Goal: Transaction & Acquisition: Purchase product/service

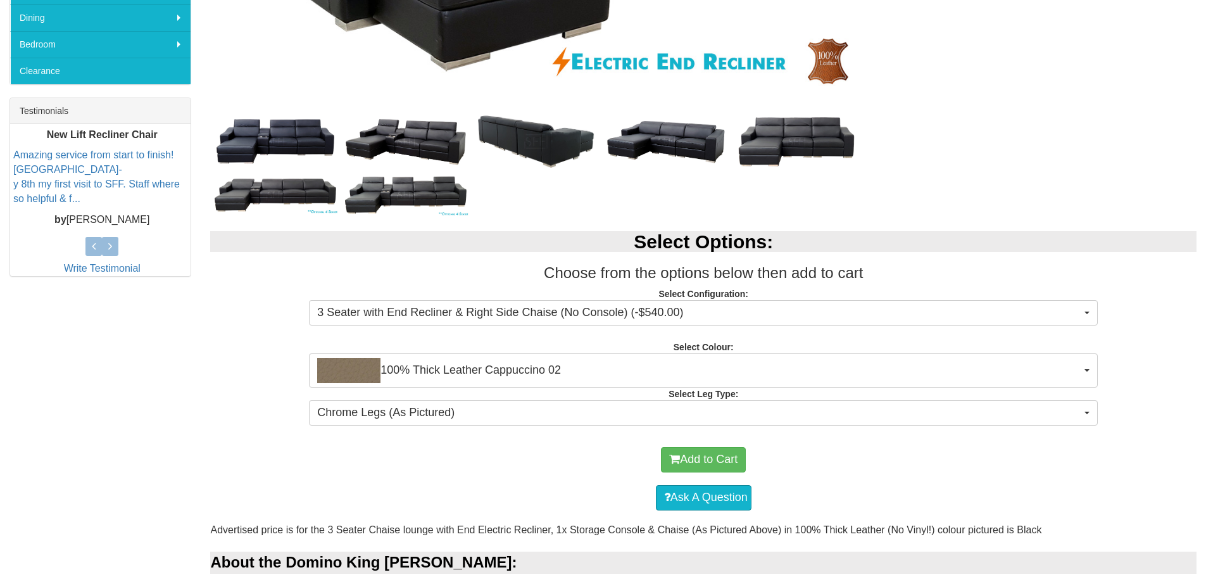
scroll to position [443, 0]
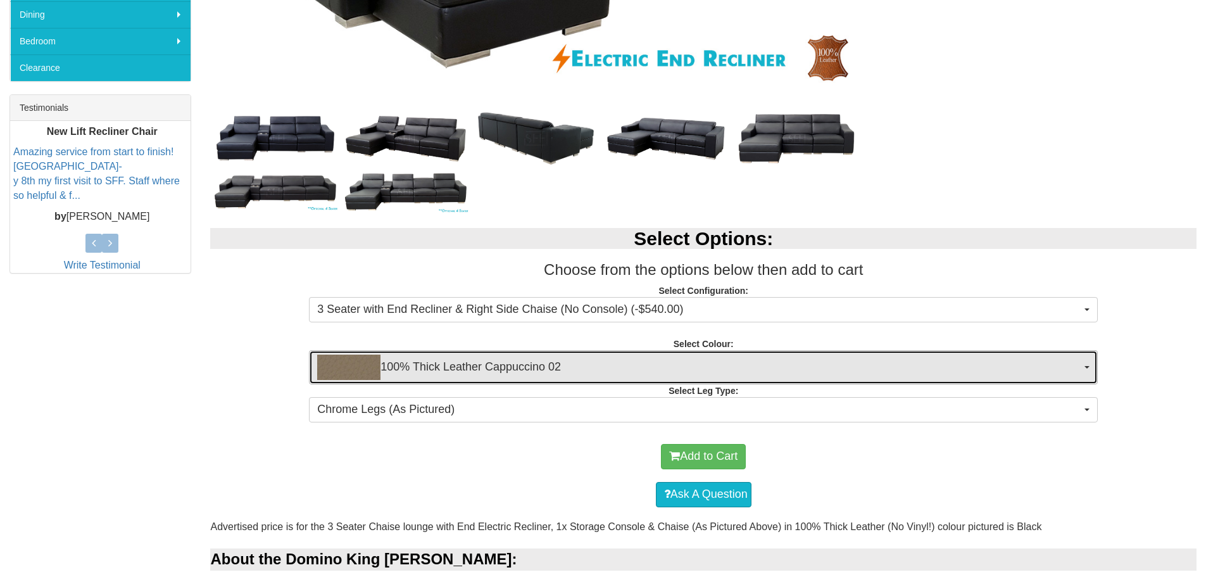
click at [564, 365] on span "100% Thick Leather Cappuccino 02" at bounding box center [699, 367] width 764 height 25
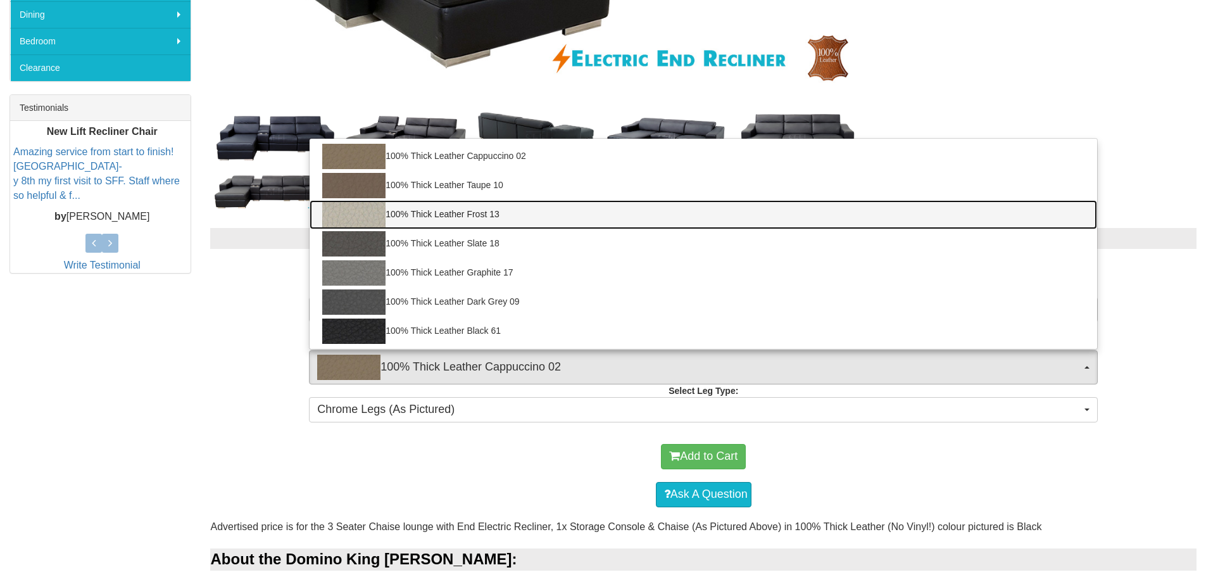
click at [497, 215] on link "100% Thick Leather Frost 13" at bounding box center [704, 214] width 788 height 29
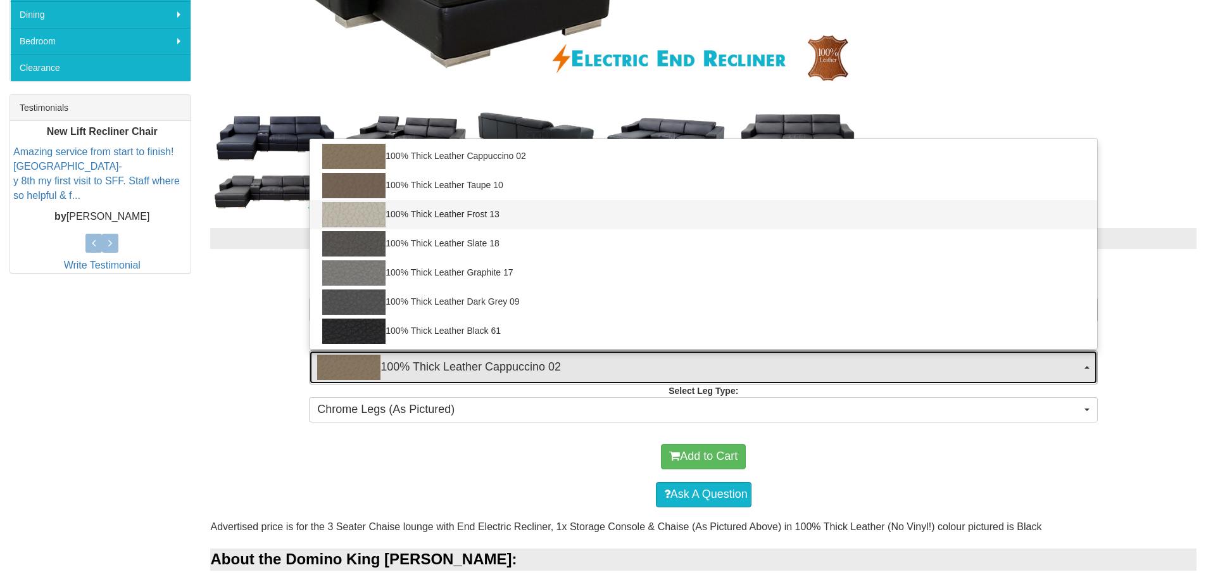
select select "1946"
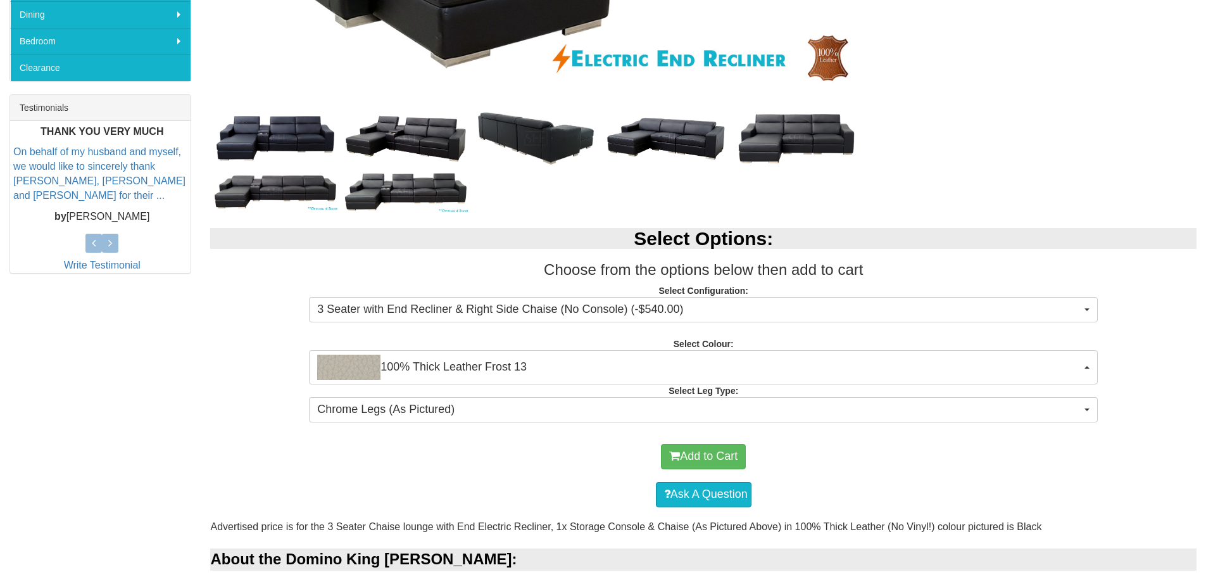
click at [208, 397] on div "Select Options: Choose from the options below then add to cart Select Configura…" at bounding box center [703, 323] width 1005 height 216
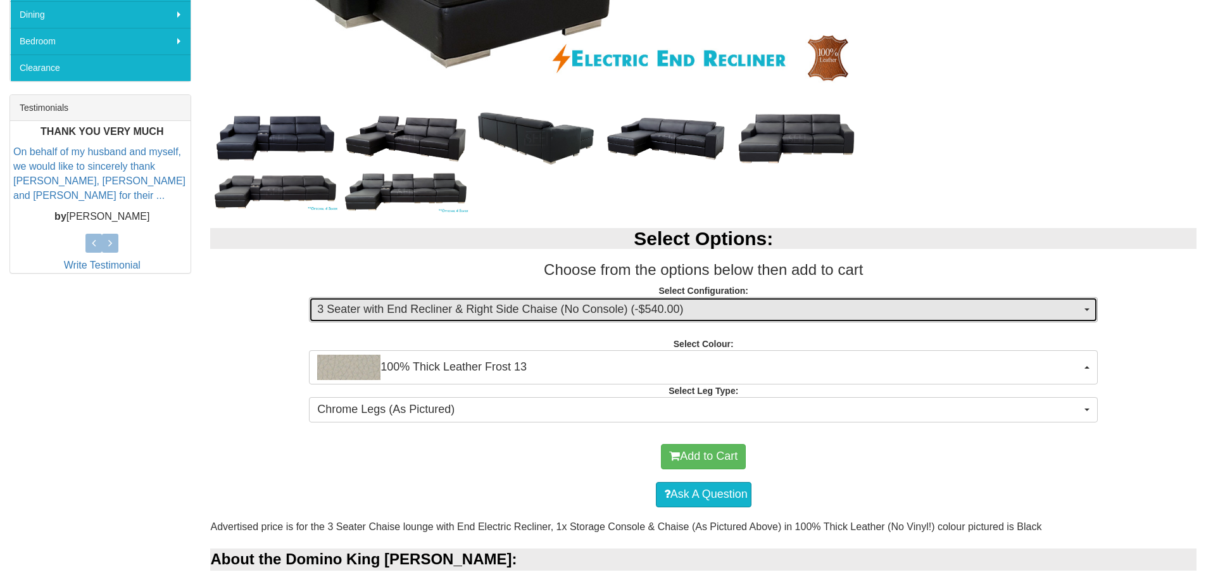
click at [462, 311] on span "3 Seater with End Recliner & Right Side Chaise (No Console) (-$540.00)" at bounding box center [699, 309] width 764 height 16
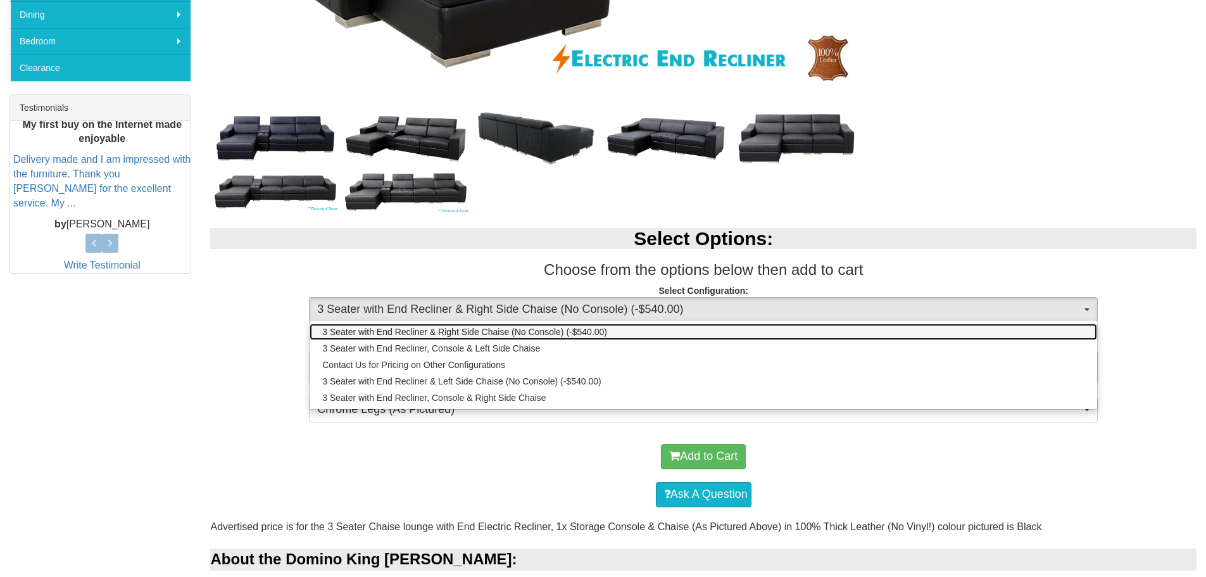
click at [612, 330] on link "3 Seater with End Recliner & Right Side Chaise (No Console) (-$540.00)" at bounding box center [704, 332] width 788 height 16
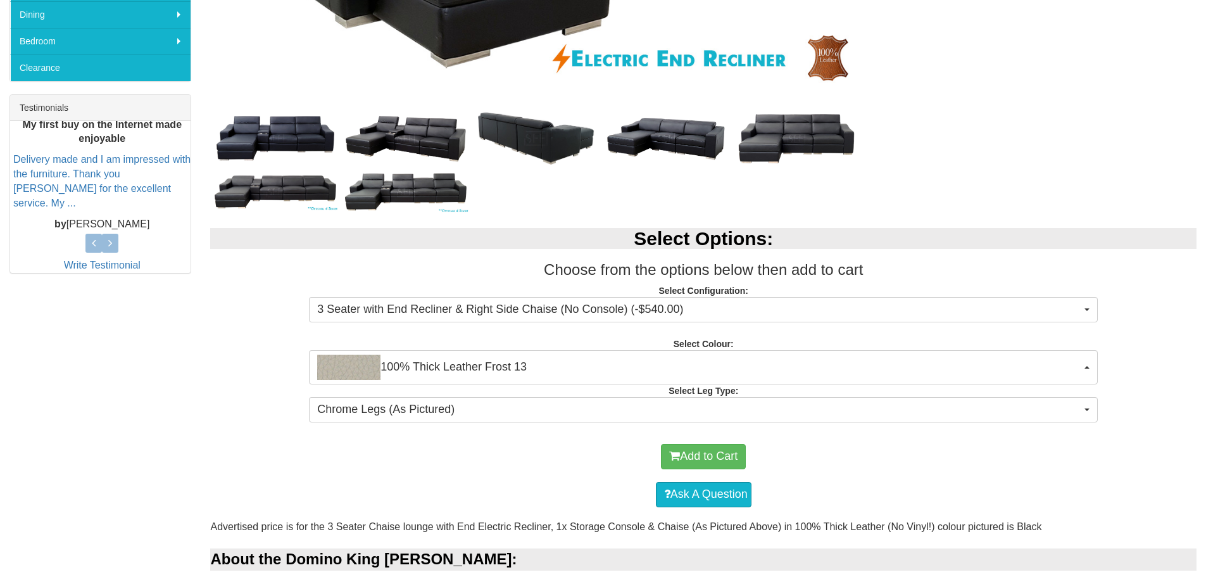
click at [258, 355] on div "Select Options: Choose from the options below then add to cart Select Configura…" at bounding box center [703, 323] width 1005 height 216
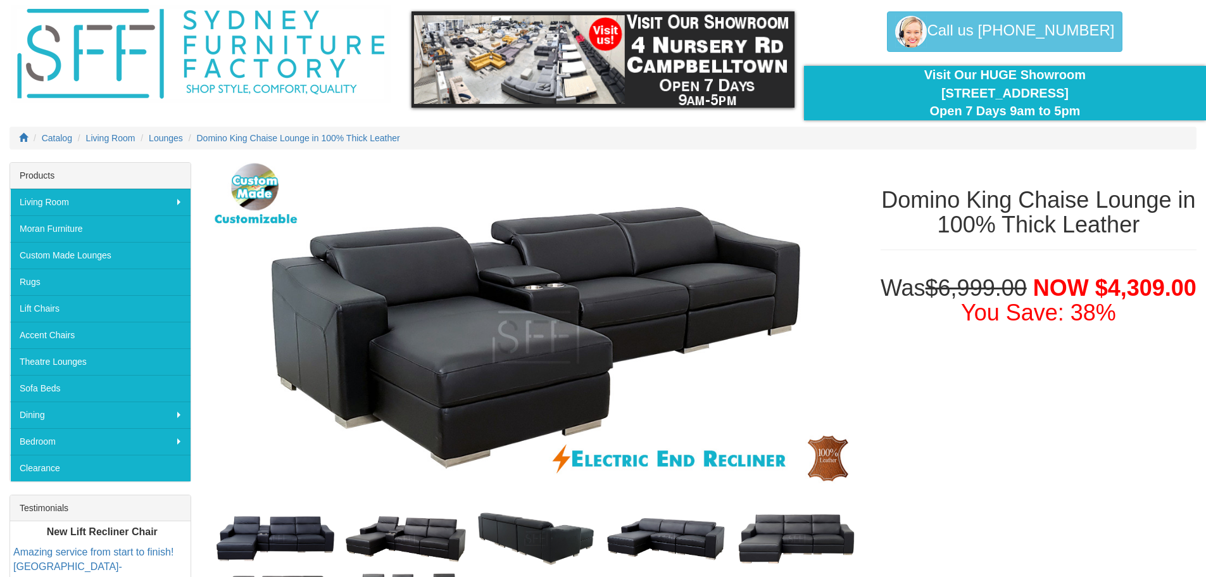
scroll to position [0, 0]
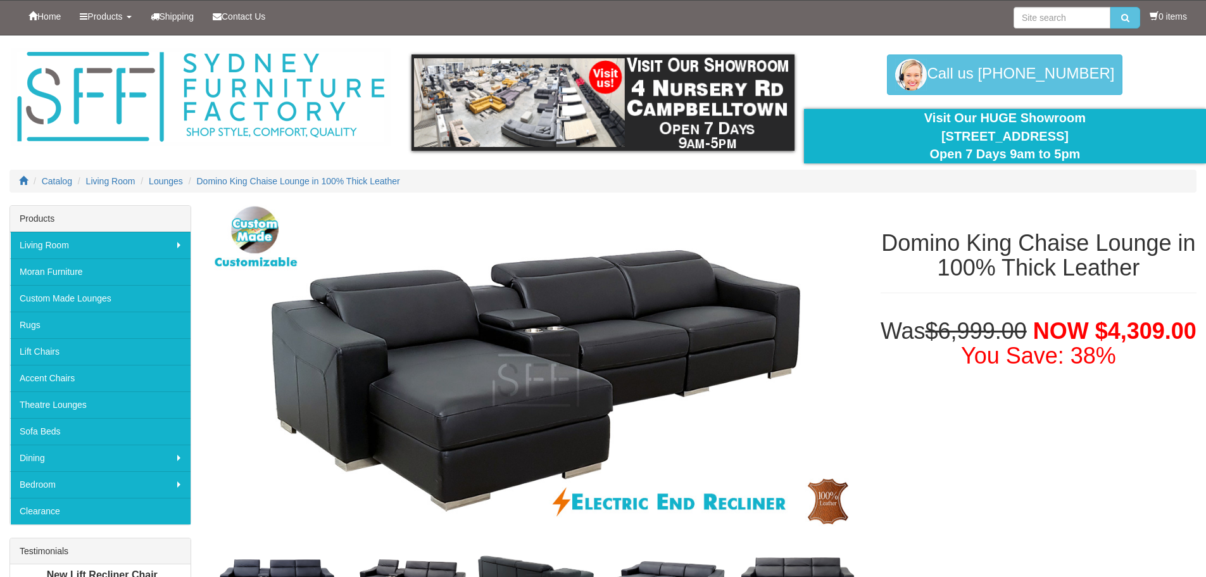
click at [999, 375] on div "Was $6,999.00 NOW $4,309.00 You Save: 38%" at bounding box center [1038, 340] width 335 height 69
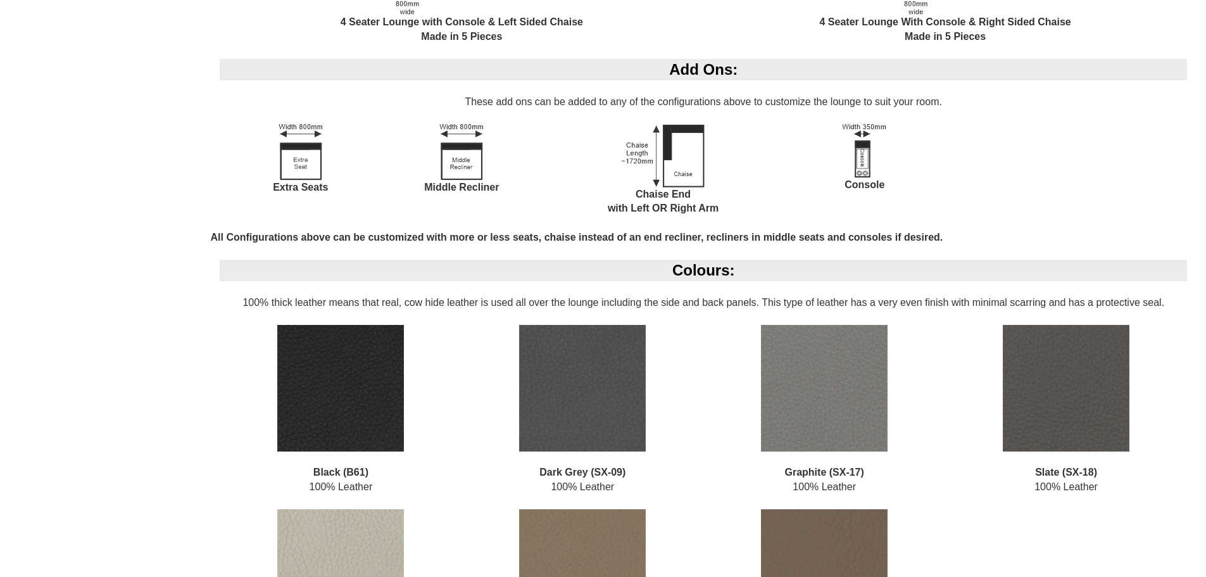
scroll to position [1773, 0]
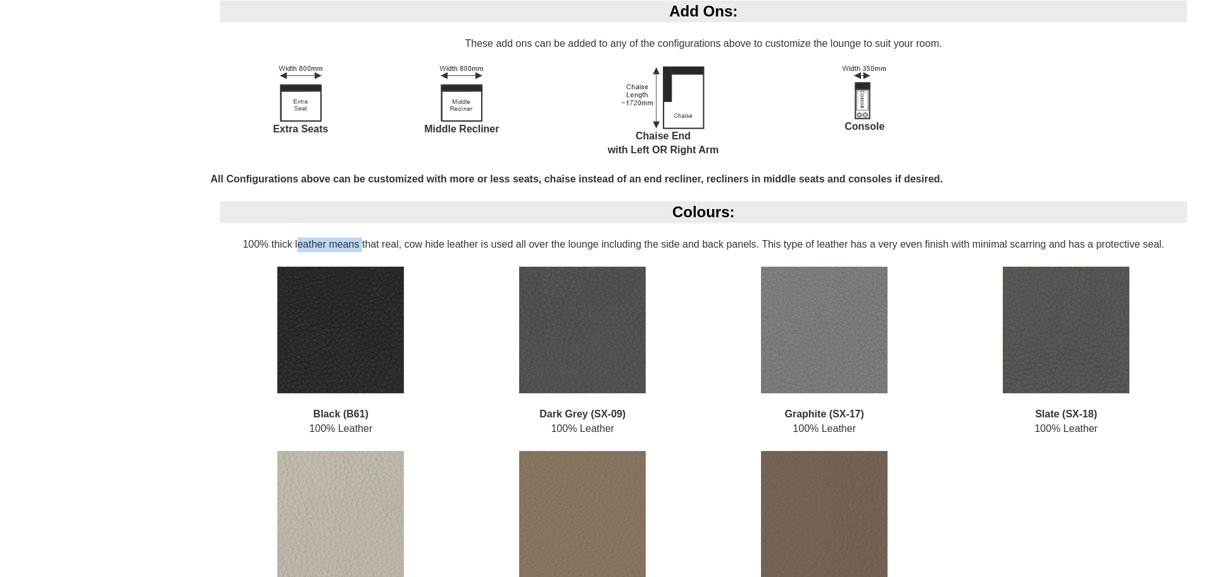
drag, startPoint x: 294, startPoint y: 243, endPoint x: 358, endPoint y: 237, distance: 64.2
click at [358, 237] on div "Colours: 100% thick leather means that real, cow hide leather is used all over …" at bounding box center [703, 418] width 986 height 434
click at [378, 237] on div "Colours: 100% thick leather means that real, cow hide leather is used all over …" at bounding box center [703, 418] width 986 height 434
drag, startPoint x: 406, startPoint y: 241, endPoint x: 484, endPoint y: 240, distance: 77.9
click at [484, 240] on div "Colours: 100% thick leather means that real, cow hide leather is used all over …" at bounding box center [703, 418] width 986 height 434
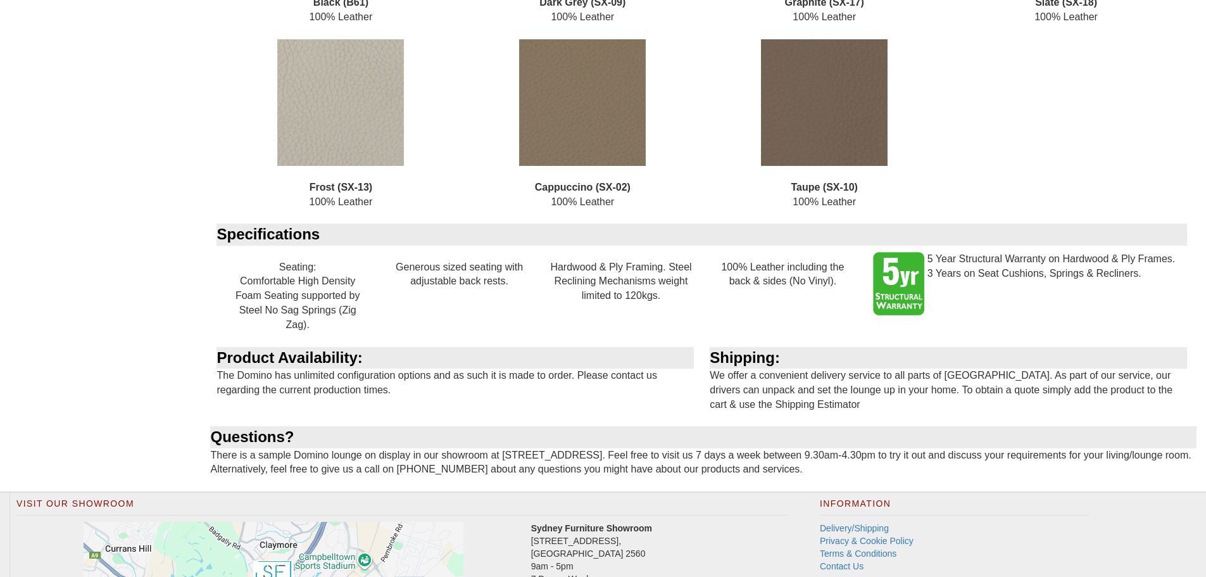
scroll to position [2343, 0]
